Goal: Obtain resource: Download file/media

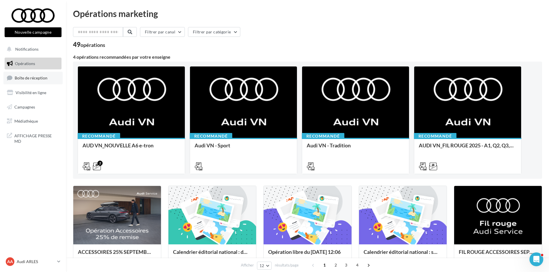
click at [28, 80] on span "Boîte de réception" at bounding box center [31, 77] width 33 height 5
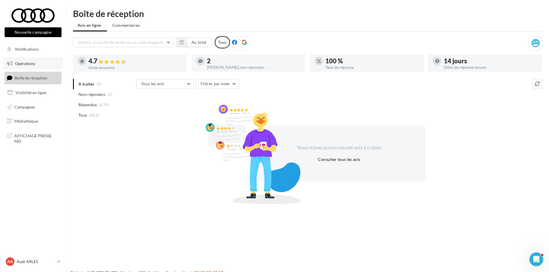
click at [39, 63] on link "Opérations" at bounding box center [32, 63] width 59 height 12
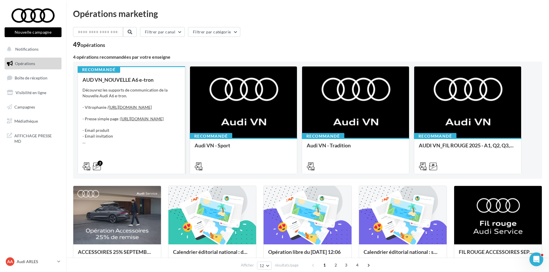
click at [155, 87] on div "Découvrez les supports de communication de la Nouvelle Audi A6 e-tron. - Vitrop…" at bounding box center [131, 115] width 98 height 57
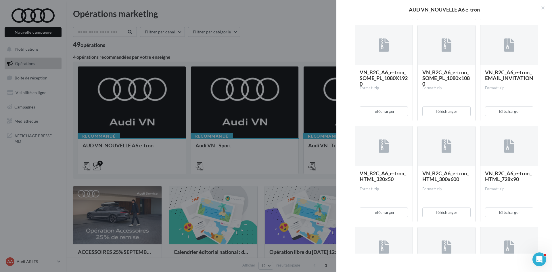
scroll to position [160, 0]
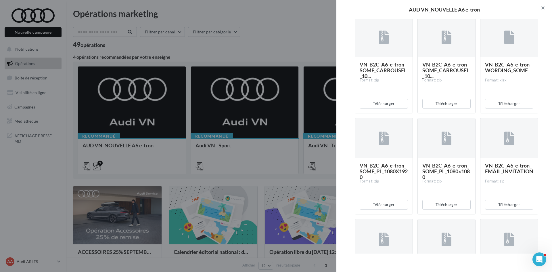
click at [543, 8] on button "button" at bounding box center [540, 8] width 23 height 17
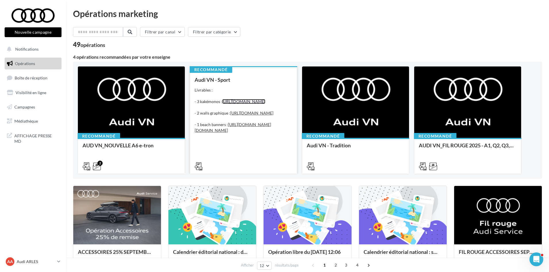
click at [247, 101] on link "[URL][DOMAIN_NAME]" at bounding box center [243, 101] width 43 height 5
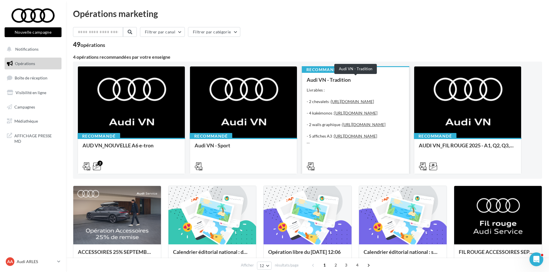
click at [372, 81] on div "Audi VN - Tradition" at bounding box center [356, 80] width 98 height 6
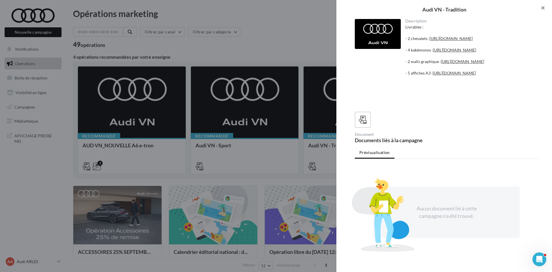
click at [545, 6] on button "button" at bounding box center [540, 8] width 23 height 17
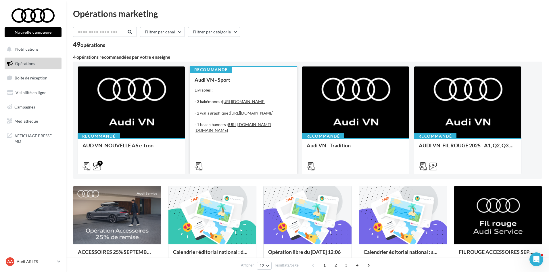
click at [280, 84] on div "Audi VN - Sport Livrables : - 3 kakémonos : https://audi.get-it-solutions.com/a…" at bounding box center [244, 123] width 98 height 92
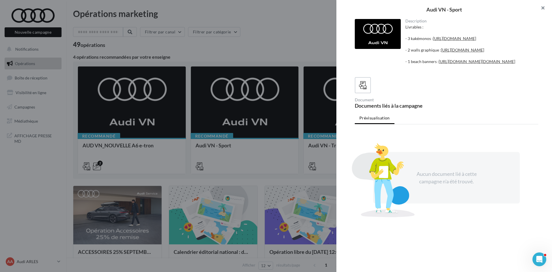
click at [544, 6] on button "button" at bounding box center [540, 8] width 23 height 17
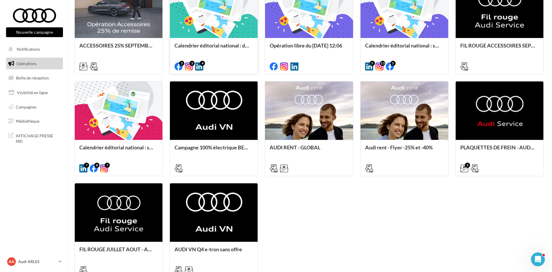
scroll to position [145, 0]
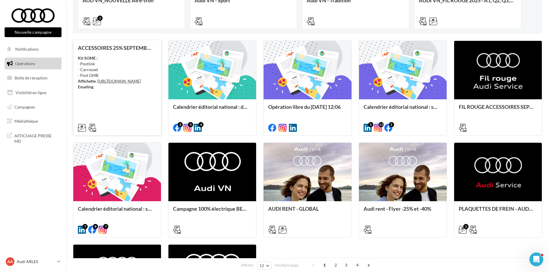
click at [123, 59] on div "Kit SOME : - Postlink - Carrousel - Post GMB Affichette : https://audi.get-it-s…" at bounding box center [117, 72] width 78 height 34
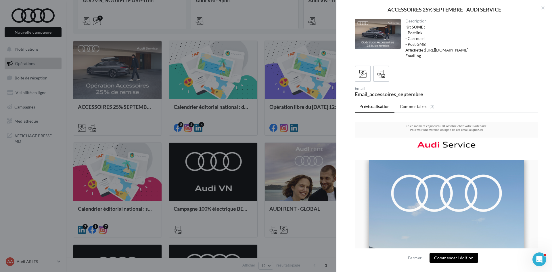
scroll to position [0, 0]
click at [383, 79] on div at bounding box center [381, 73] width 11 height 11
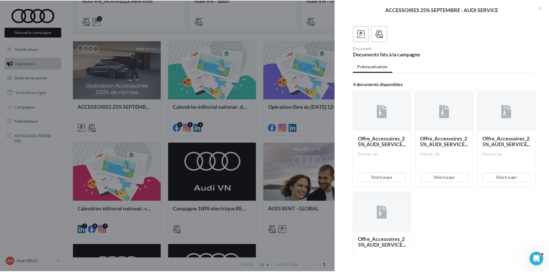
scroll to position [96, 0]
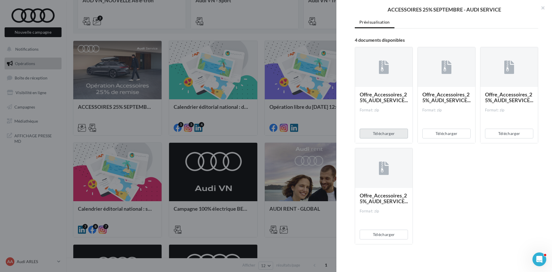
click at [401, 138] on button "Télécharger" at bounding box center [383, 133] width 48 height 10
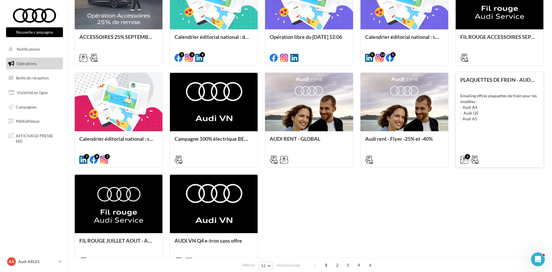
scroll to position [202, 0]
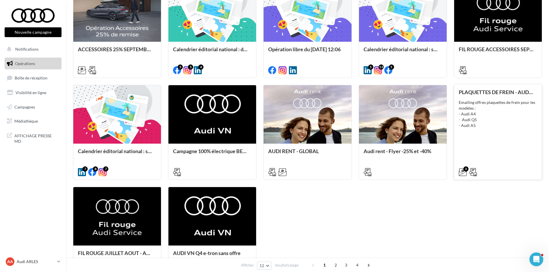
click at [492, 120] on div "Emailing offres plaquettes de frein pour les modèles : - Audi A4 - Audi Q5 - Au…" at bounding box center [498, 113] width 78 height 29
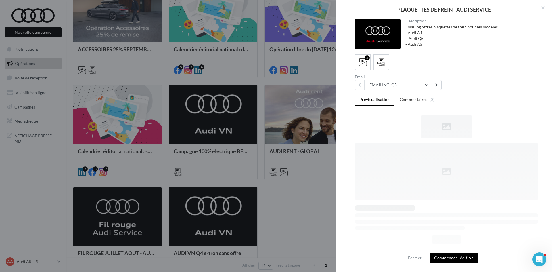
scroll to position [0, 0]
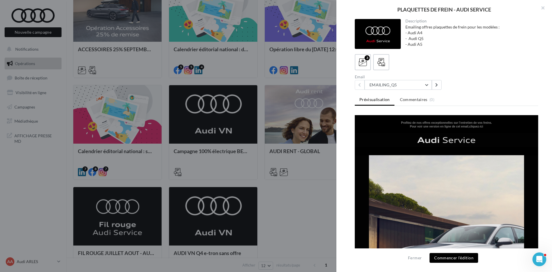
click at [387, 70] on div "3 Email EMAILING_Q5 EMAILING_Q5 EMAILING_A4 EMAILING_A5" at bounding box center [446, 72] width 183 height 36
click at [384, 68] on label at bounding box center [381, 62] width 16 height 16
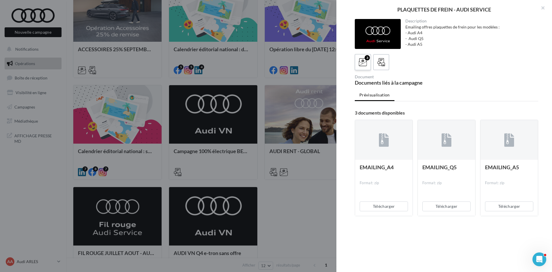
click at [363, 55] on label "3" at bounding box center [362, 62] width 16 height 16
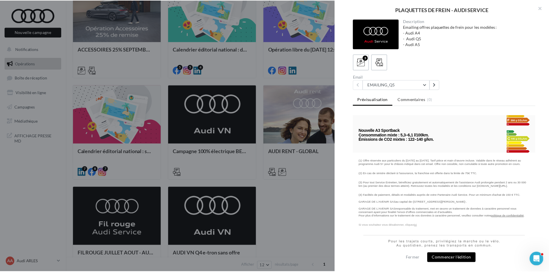
scroll to position [1, 0]
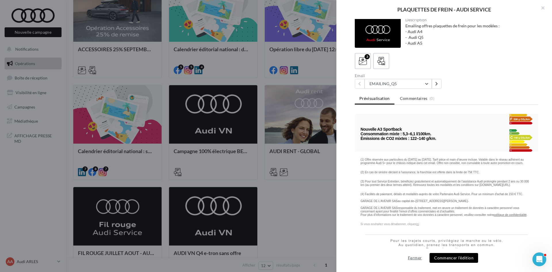
click at [417, 257] on button "Fermer" at bounding box center [414, 257] width 18 height 7
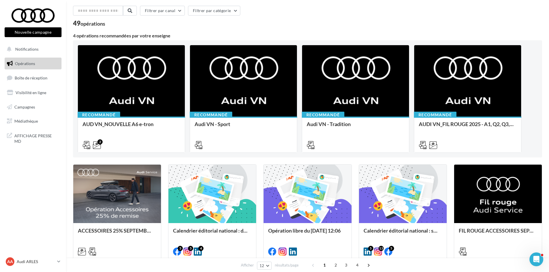
scroll to position [0, 0]
